Goal: Task Accomplishment & Management: Use online tool/utility

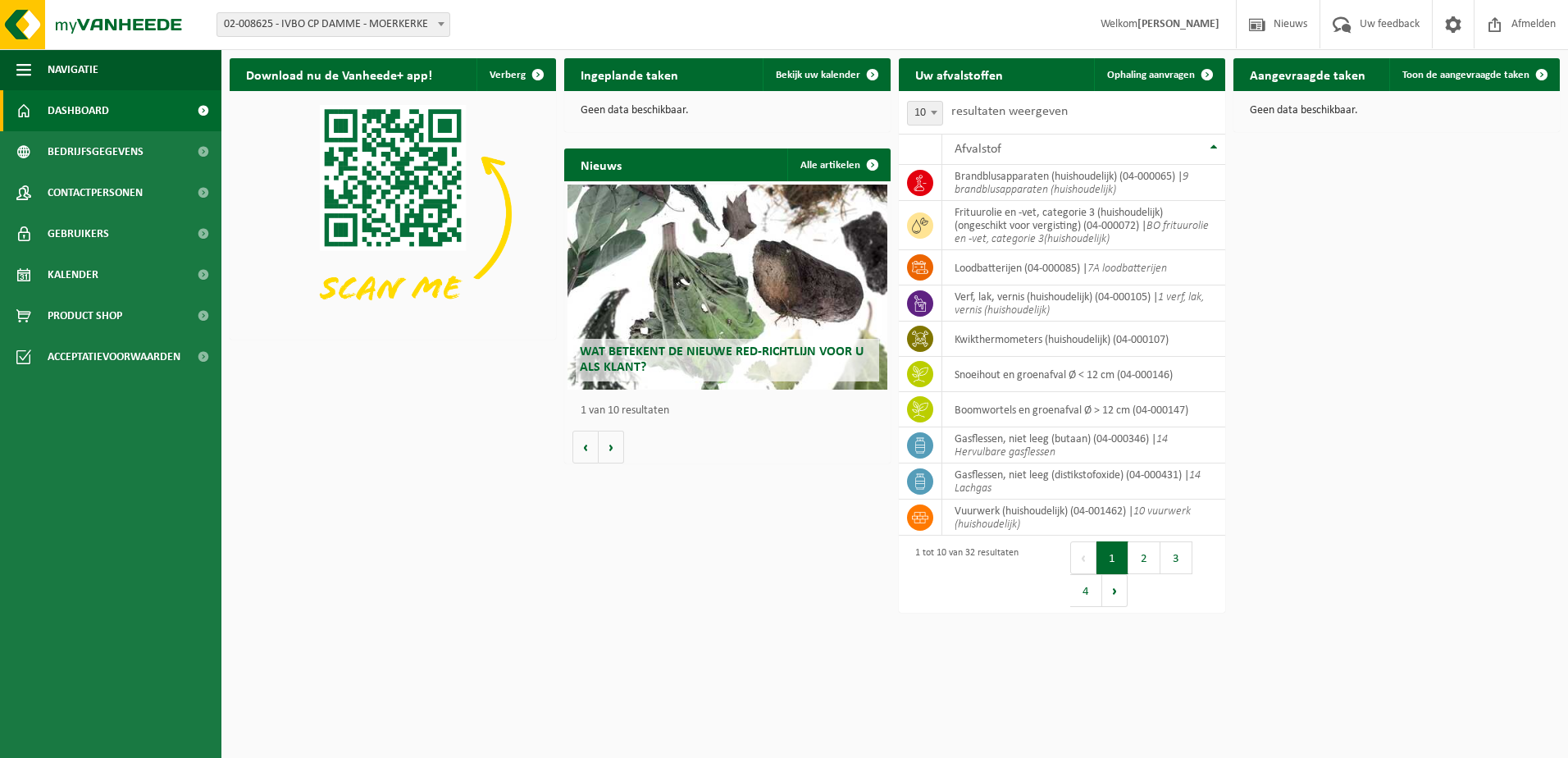
click at [625, 109] on p "Geen data beschikbaar." at bounding box center [727, 110] width 293 height 12
click at [1141, 71] on span "Ophaling aanvragen" at bounding box center [1150, 75] width 88 height 11
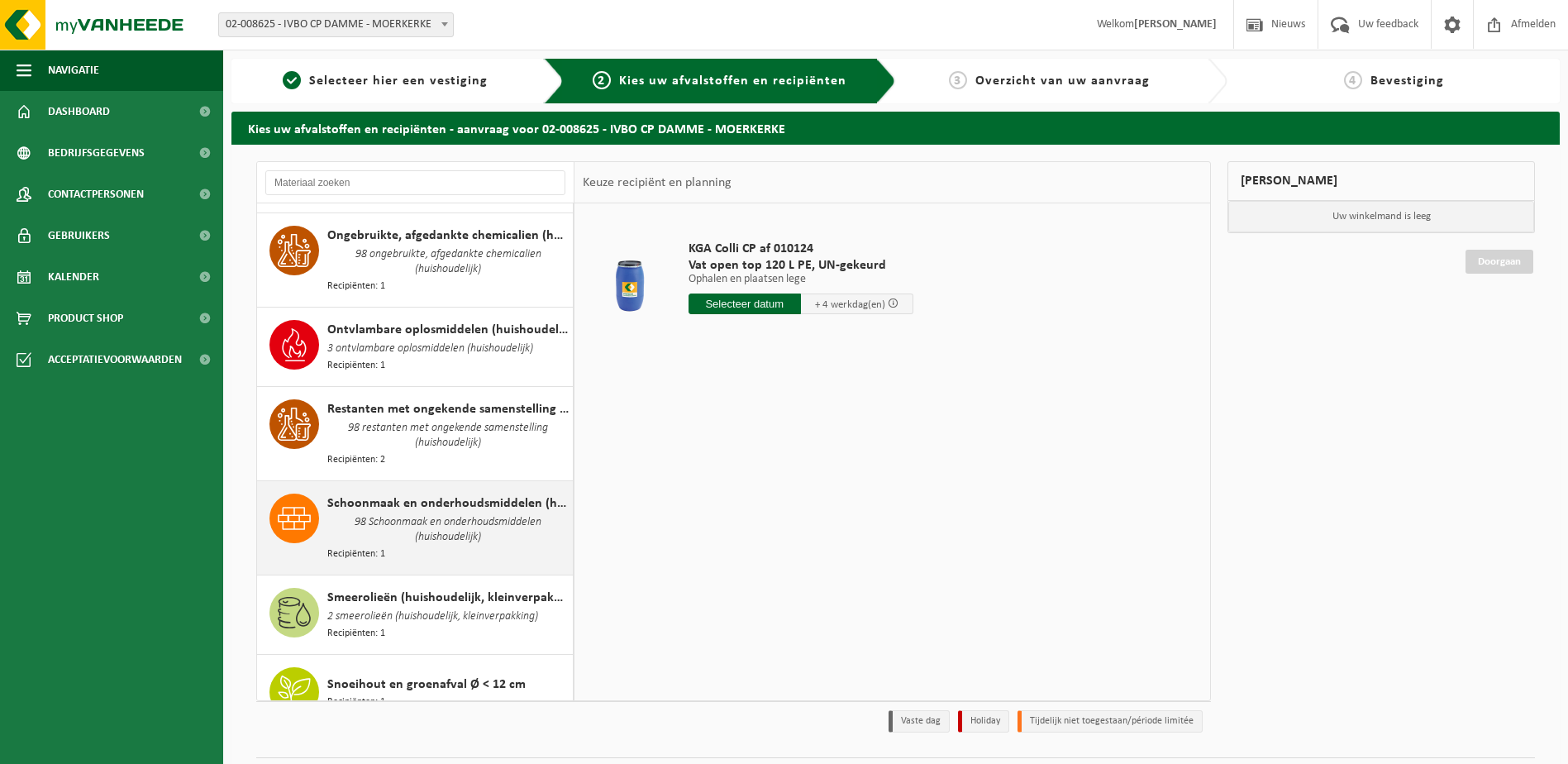
scroll to position [1736, 0]
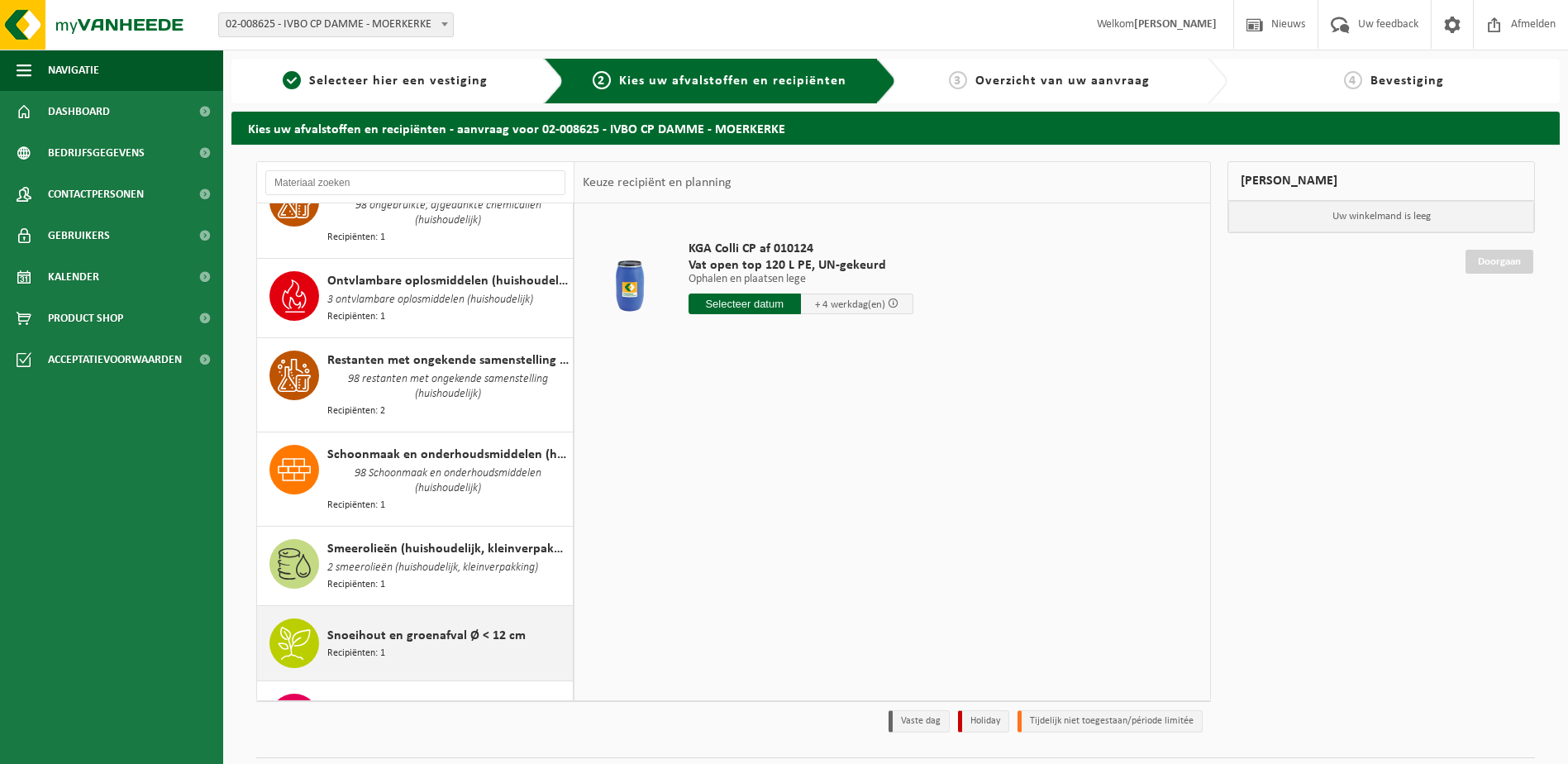
click at [451, 619] on div "Snoeihout en groenafval Ø < 12 cm Recipiënten: 1" at bounding box center [447, 644] width 242 height 50
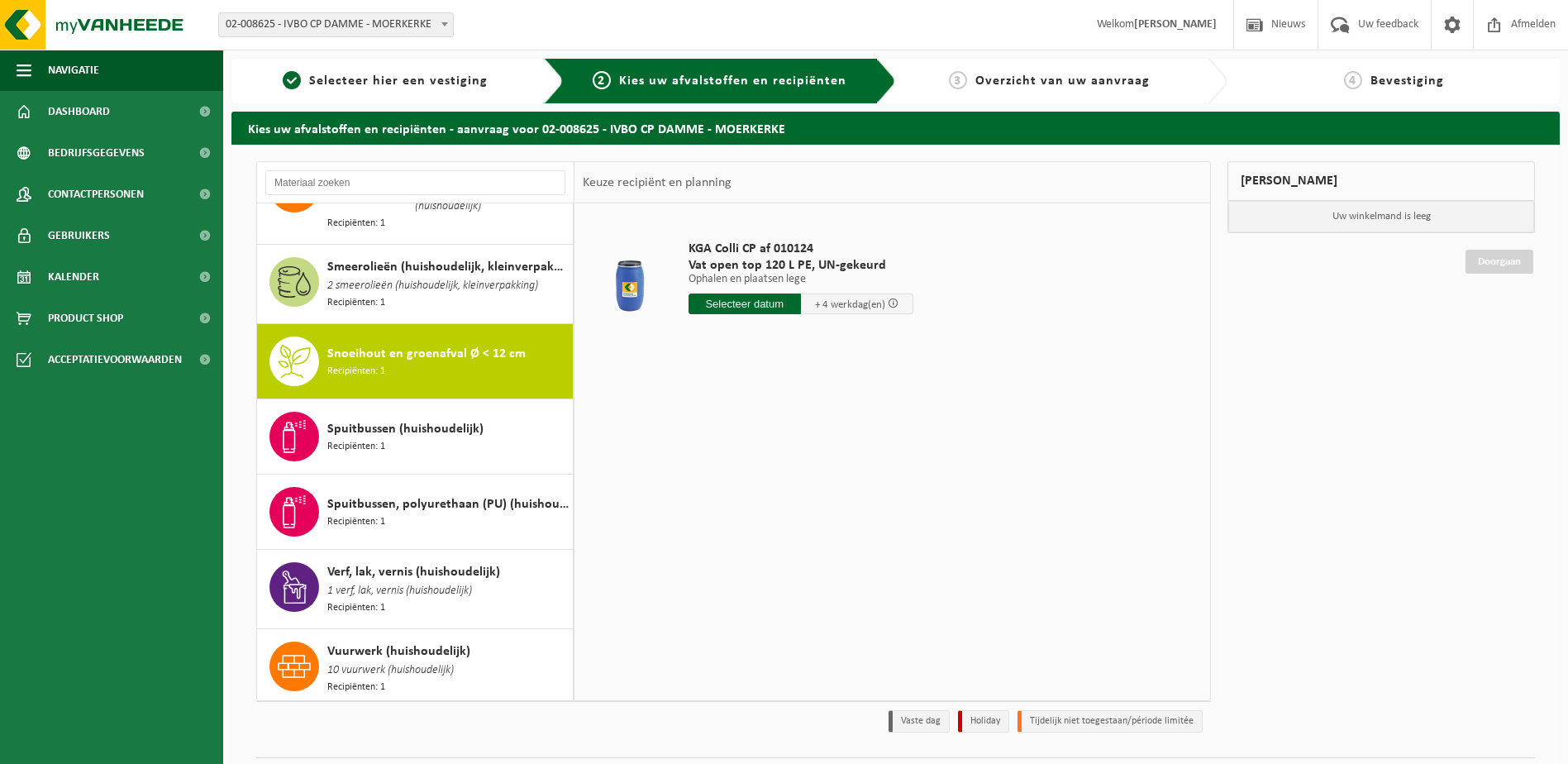
scroll to position [2045, 0]
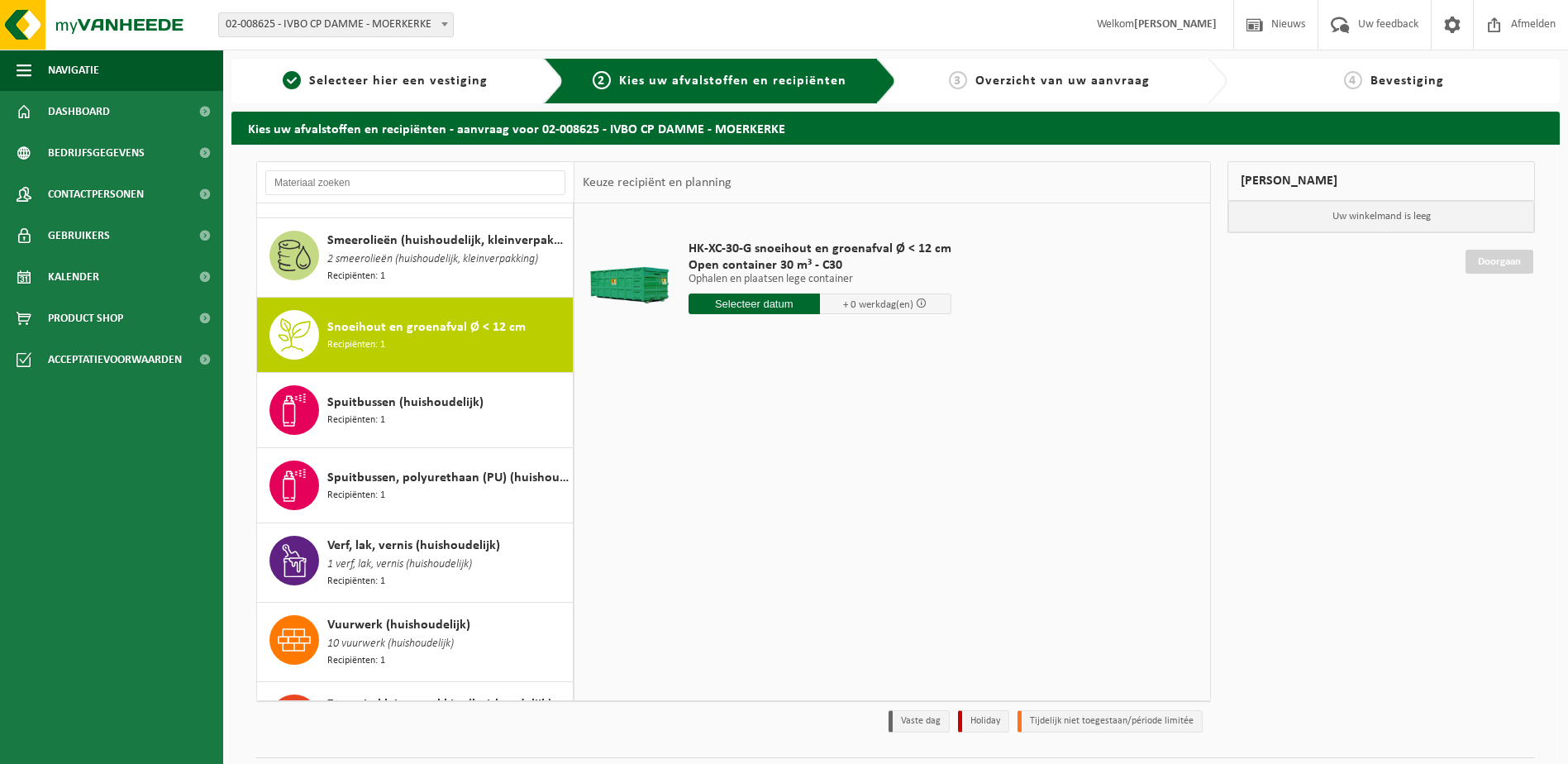
click at [768, 311] on input "text" at bounding box center [754, 303] width 131 height 21
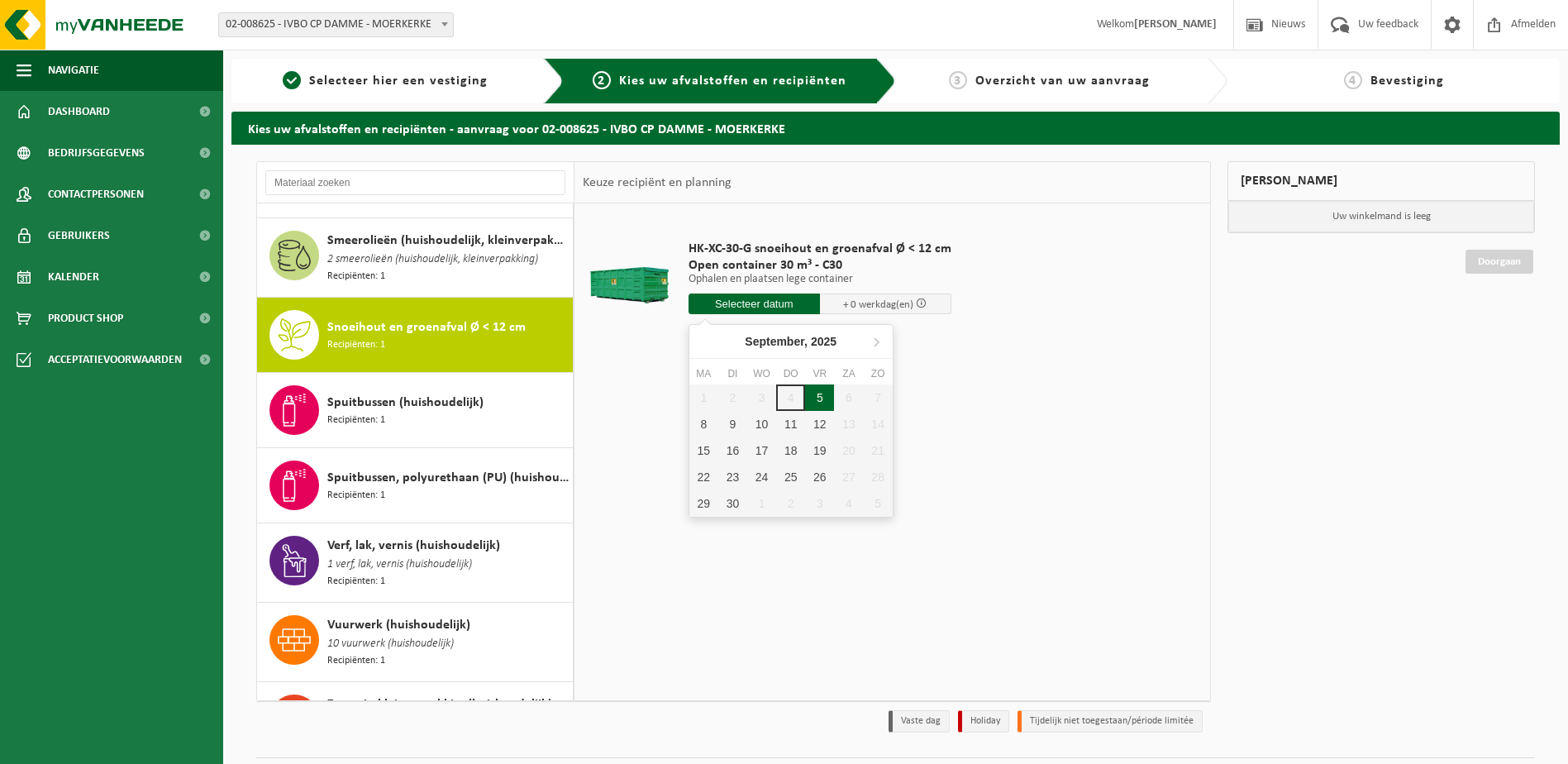
click at [821, 397] on div "5" at bounding box center [819, 398] width 29 height 27
type input "Van 2025-09-05"
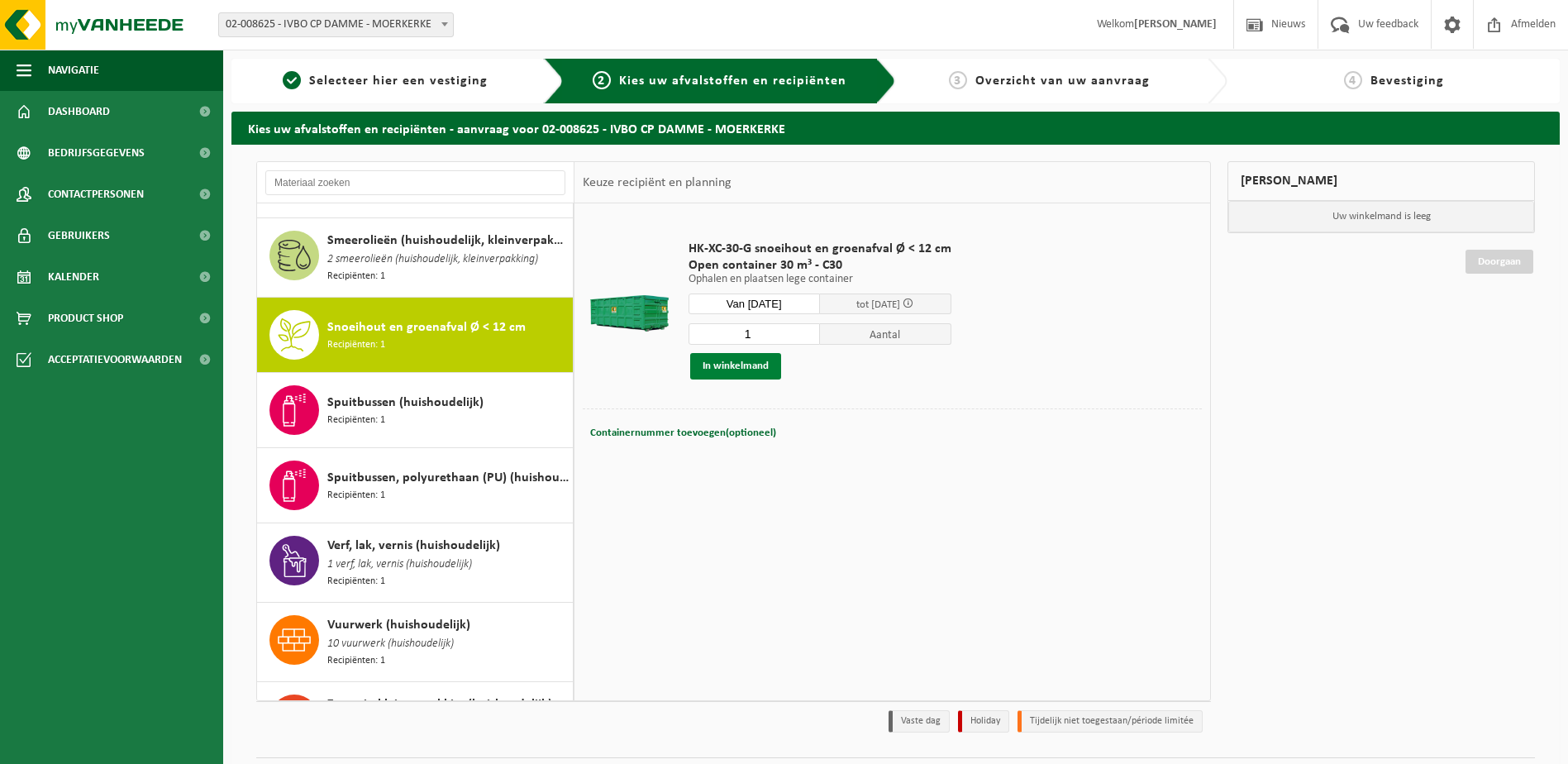
click at [752, 370] on button "In winkelmand" at bounding box center [735, 366] width 91 height 27
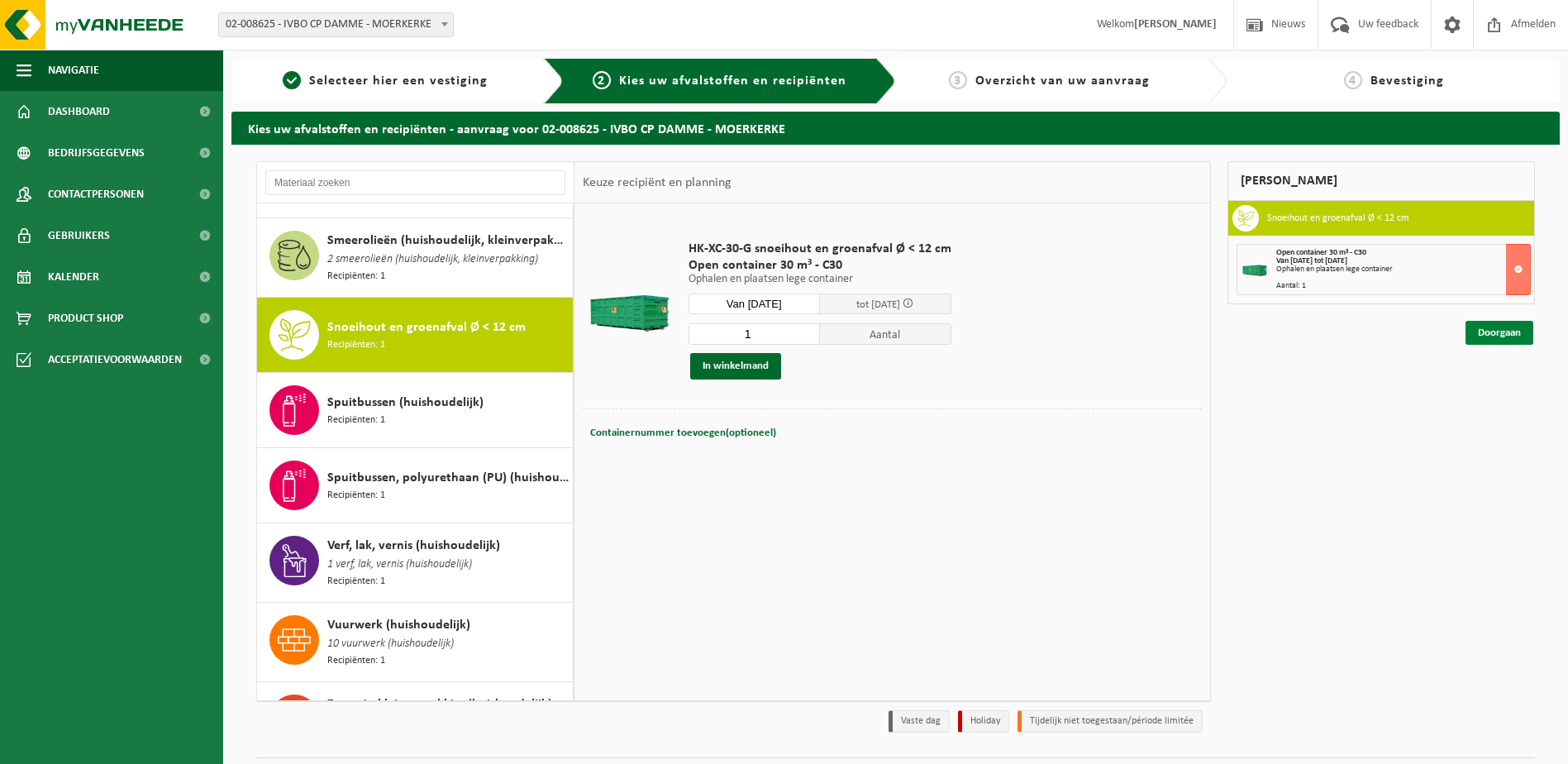
click at [1483, 328] on link "Doorgaan" at bounding box center [1499, 332] width 68 height 24
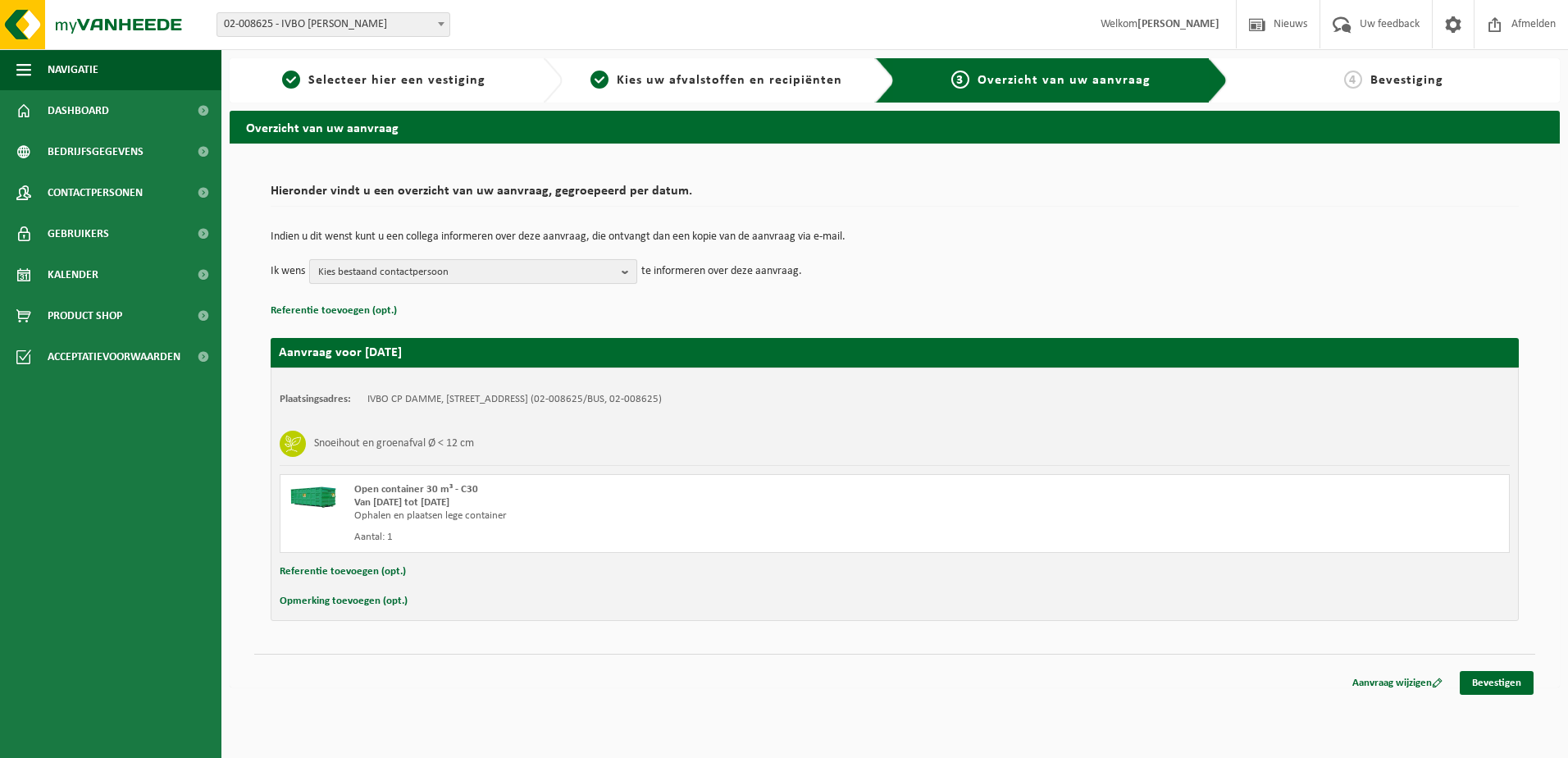
click at [511, 280] on span "Kies bestaand contactpersoon" at bounding box center [466, 273] width 296 height 25
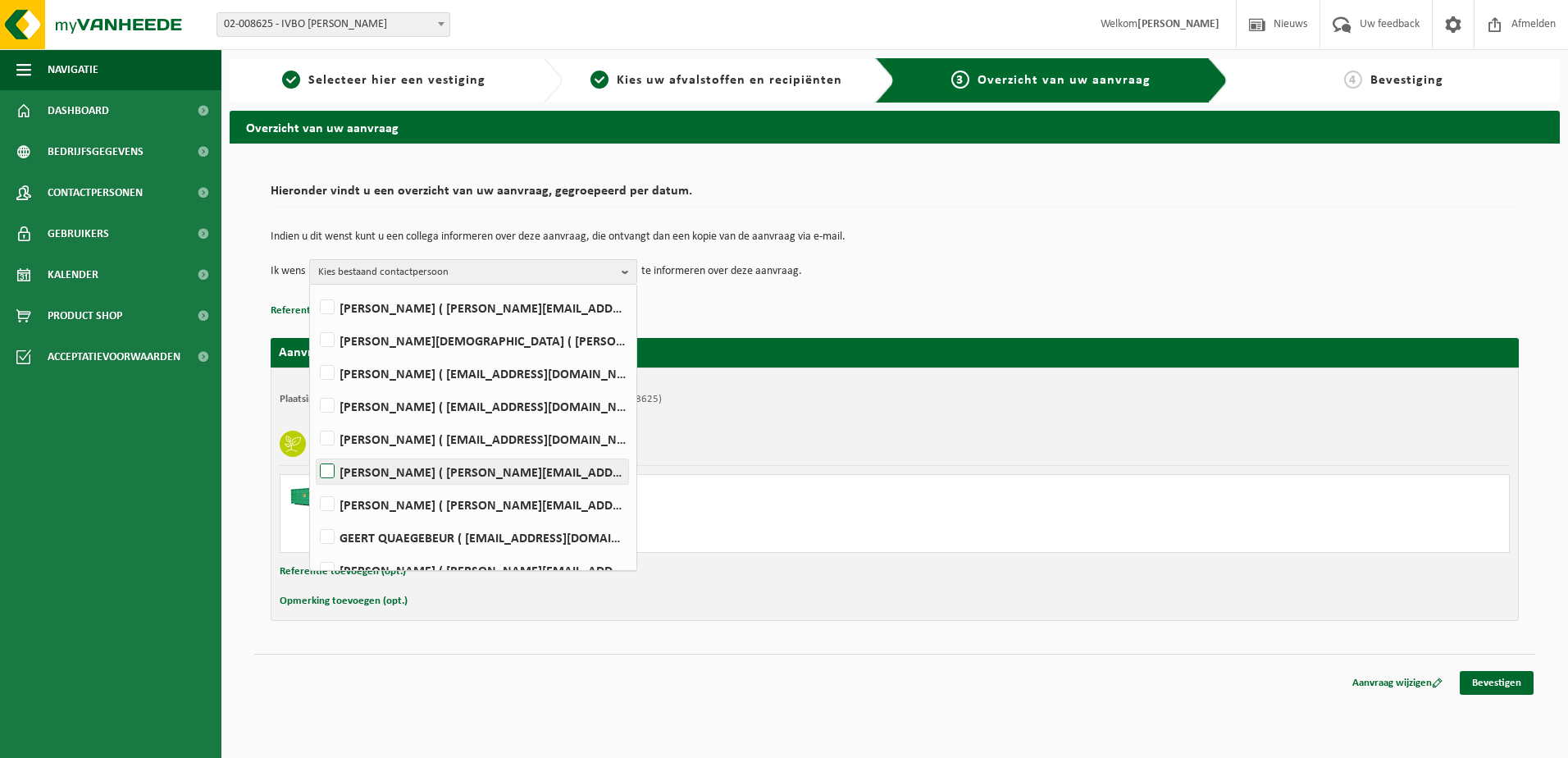
scroll to position [206, 0]
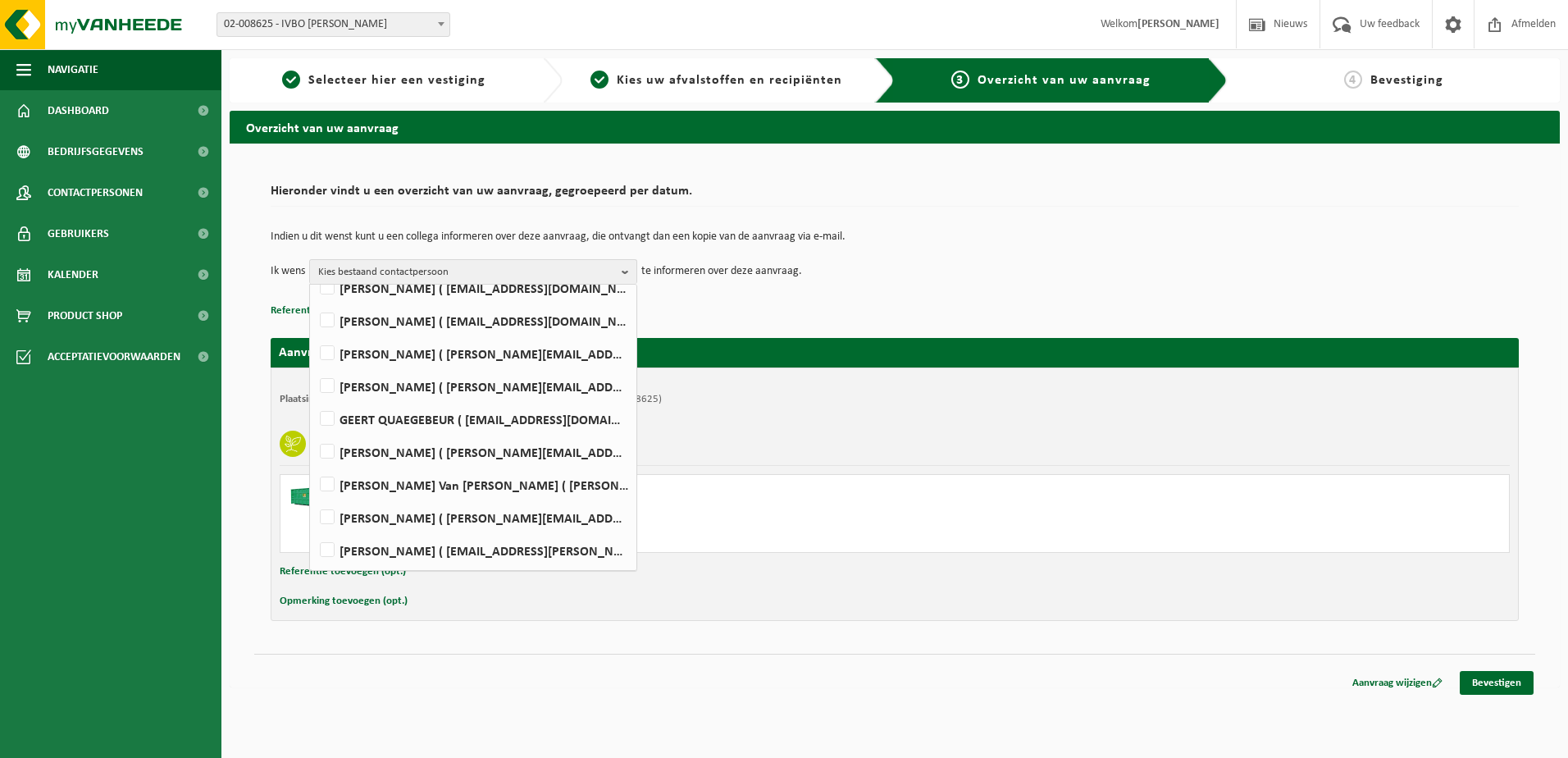
click at [952, 314] on p "Referentie toevoegen (opt.)" at bounding box center [895, 311] width 1248 height 21
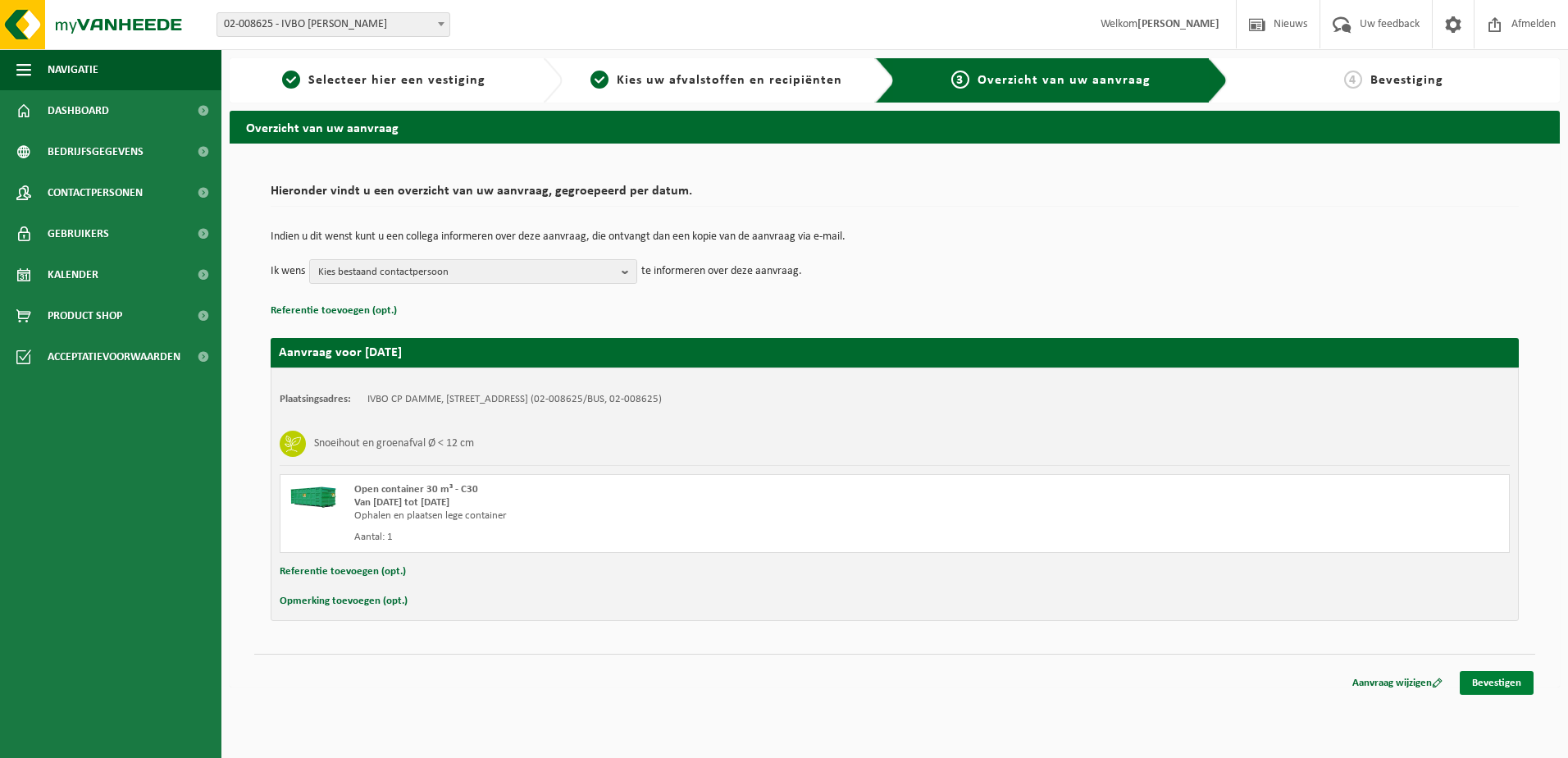
click at [1483, 681] on link "Bevestigen" at bounding box center [1496, 683] width 74 height 24
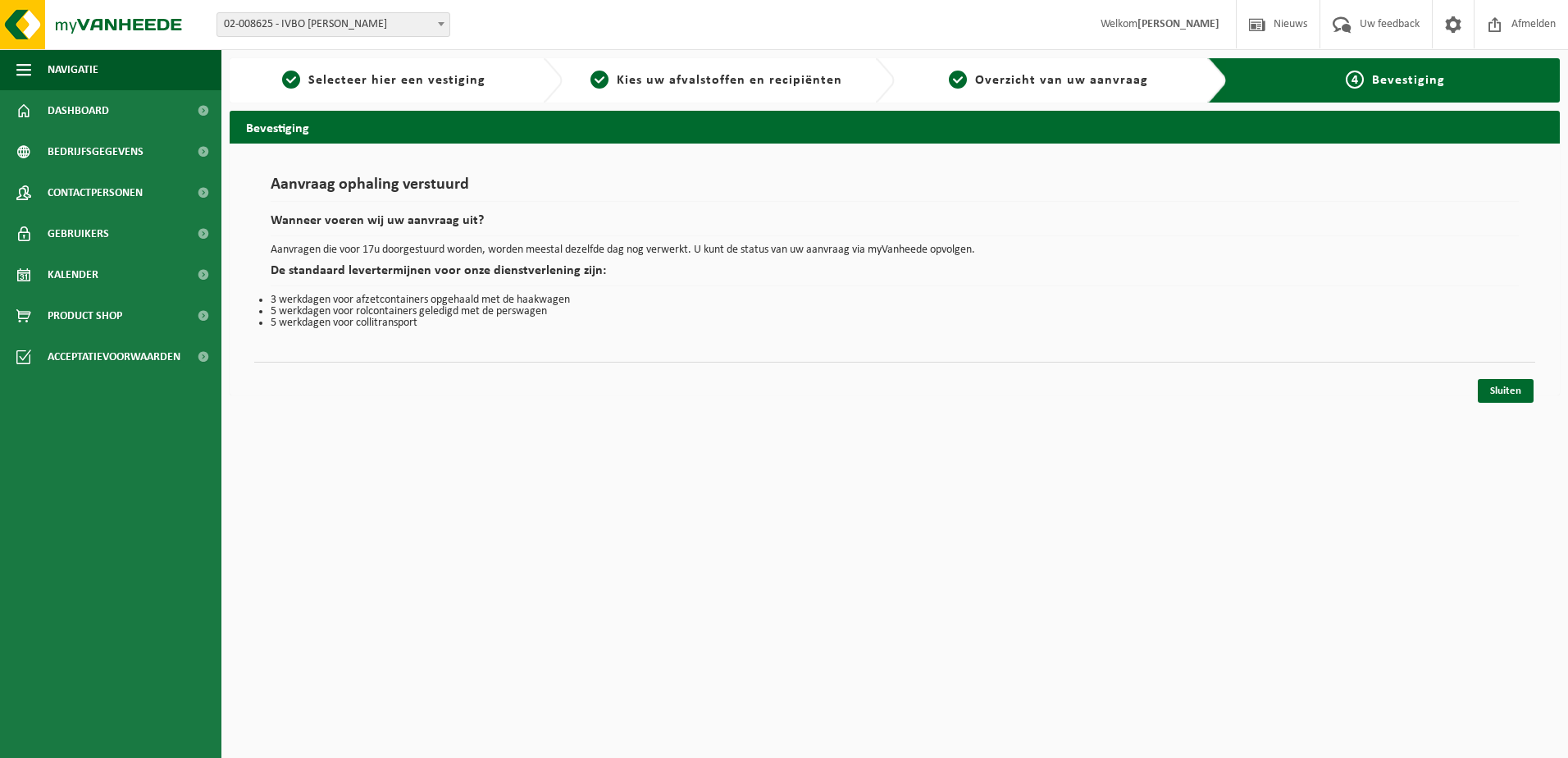
click at [1490, 390] on link "Sluiten" at bounding box center [1505, 391] width 56 height 24
